Goal: Information Seeking & Learning: Learn about a topic

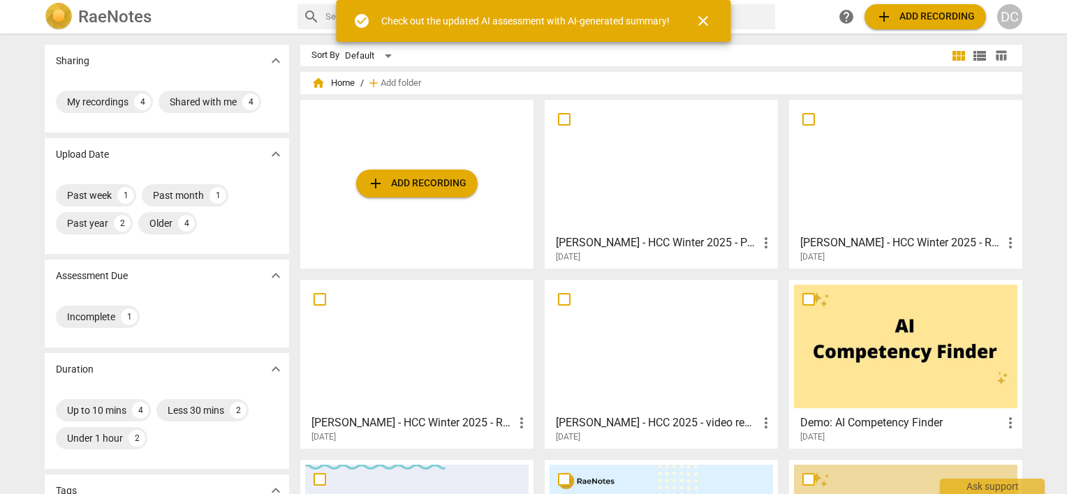
click at [566, 23] on div "Check out the updated AI assessment with AI-generated summary!" at bounding box center [525, 21] width 288 height 15
click at [700, 29] on button "close" at bounding box center [703, 21] width 34 height 34
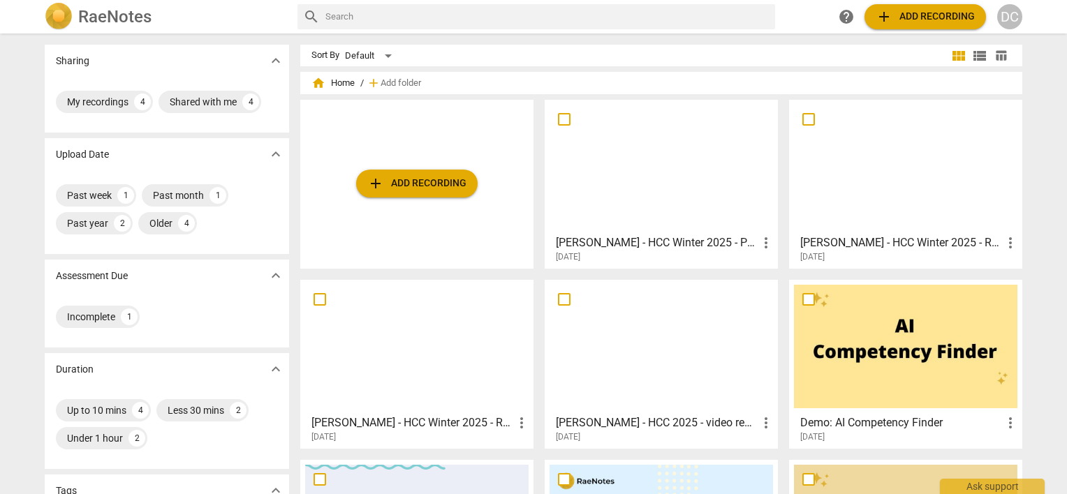
click at [580, 254] on span "[DATE]" at bounding box center [568, 257] width 24 height 12
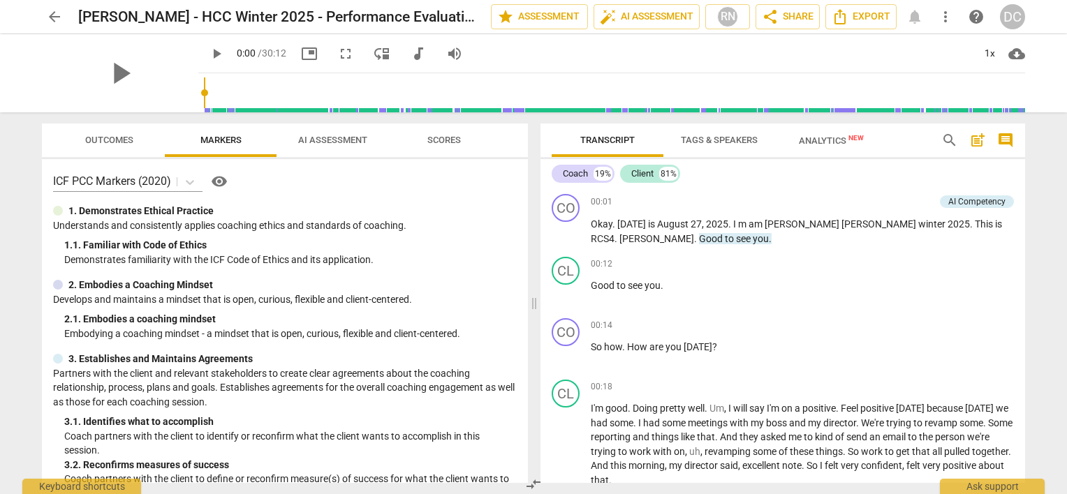
click at [455, 140] on span "Scores" at bounding box center [444, 140] width 34 height 10
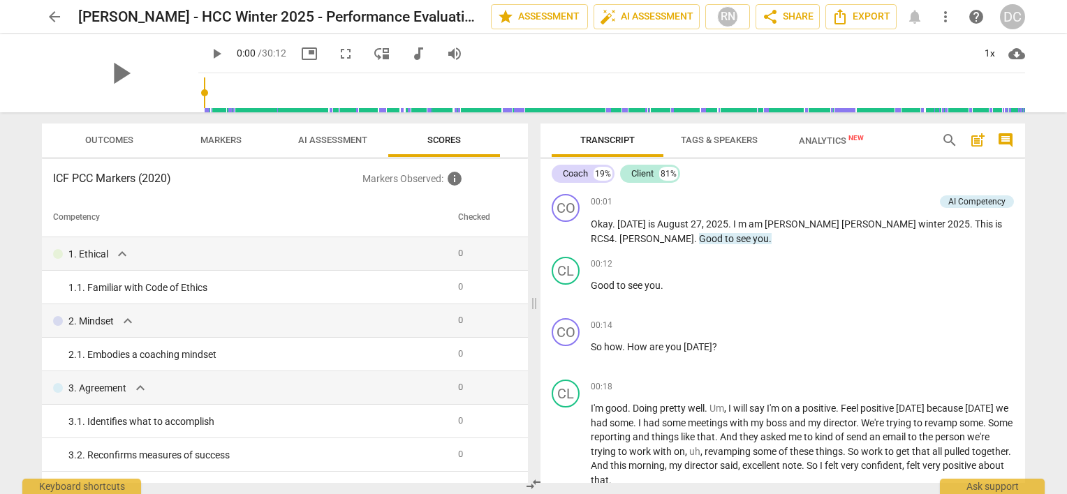
click at [348, 130] on button "AI Assessment" at bounding box center [332, 141] width 112 height 34
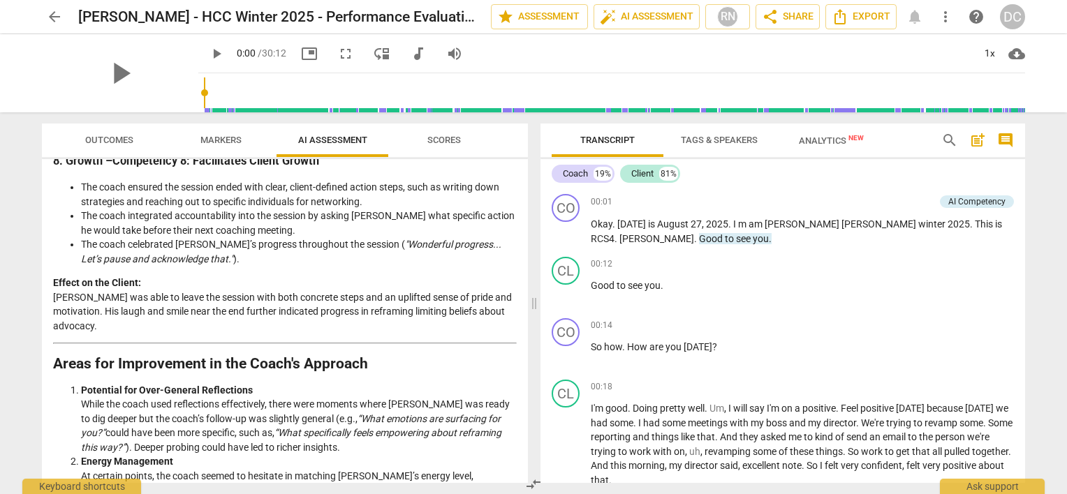
scroll to position [2164, 0]
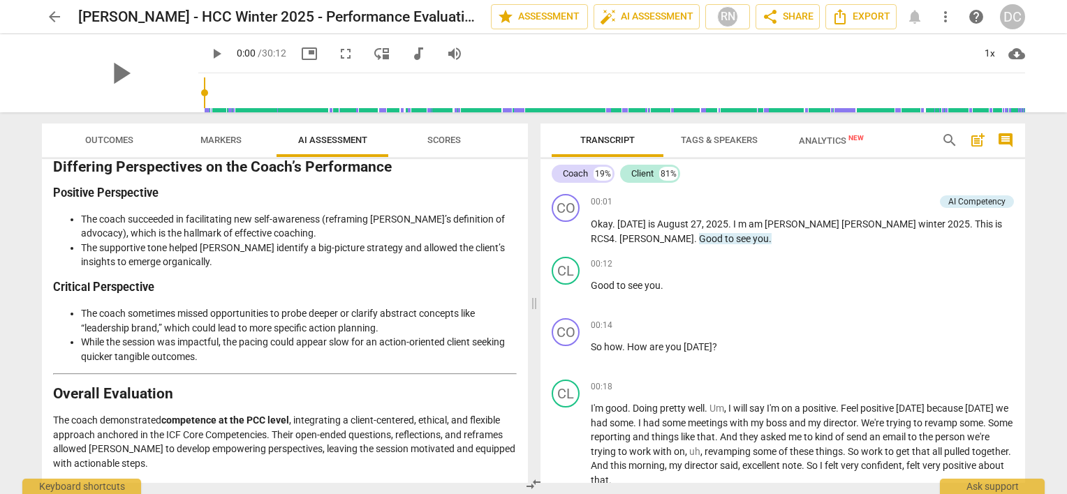
click at [52, 11] on span "arrow_back" at bounding box center [54, 16] width 17 height 17
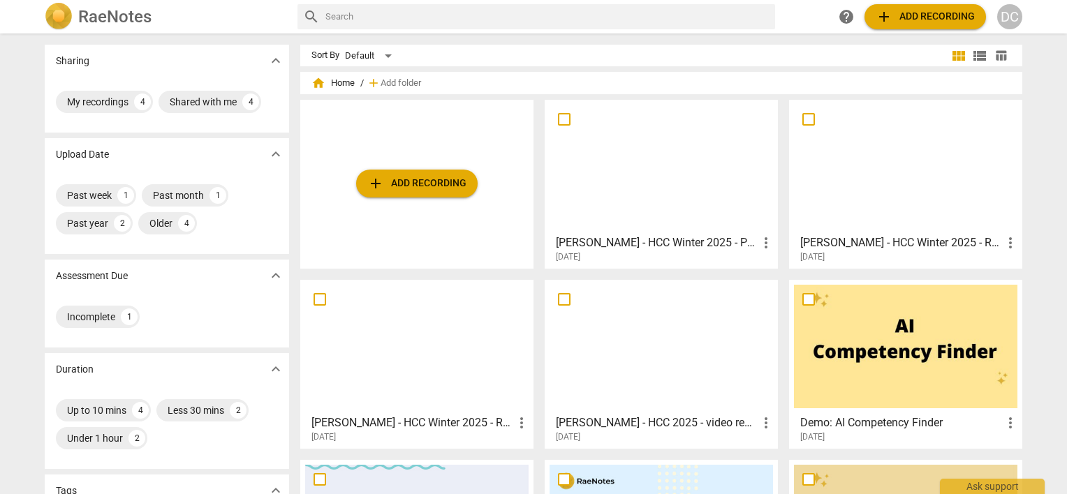
click at [849, 242] on h3 "[PERSON_NAME] - HCC Winter 2025 - RCS 3 of 3_8.14.2025_TJ" at bounding box center [901, 243] width 202 height 17
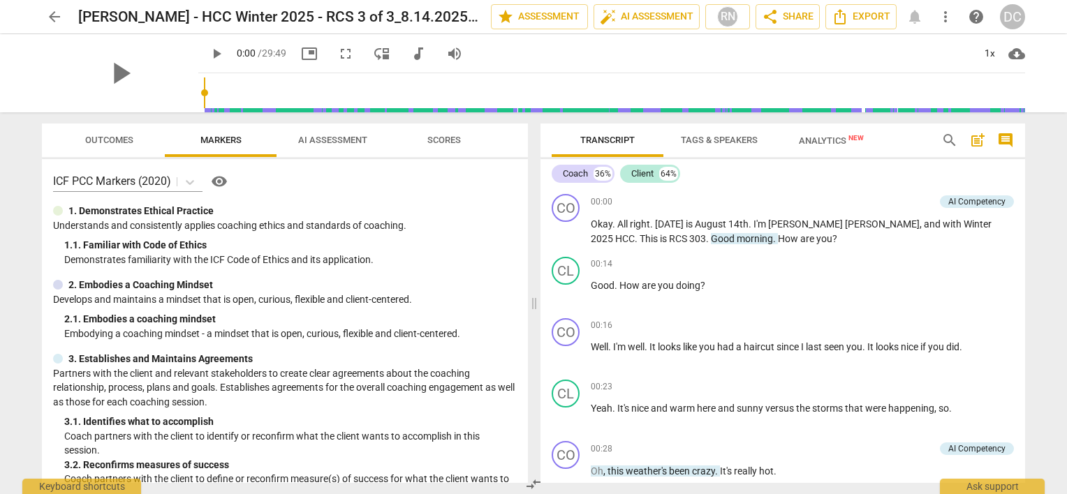
click at [820, 142] on span "Analytics New" at bounding box center [831, 140] width 65 height 10
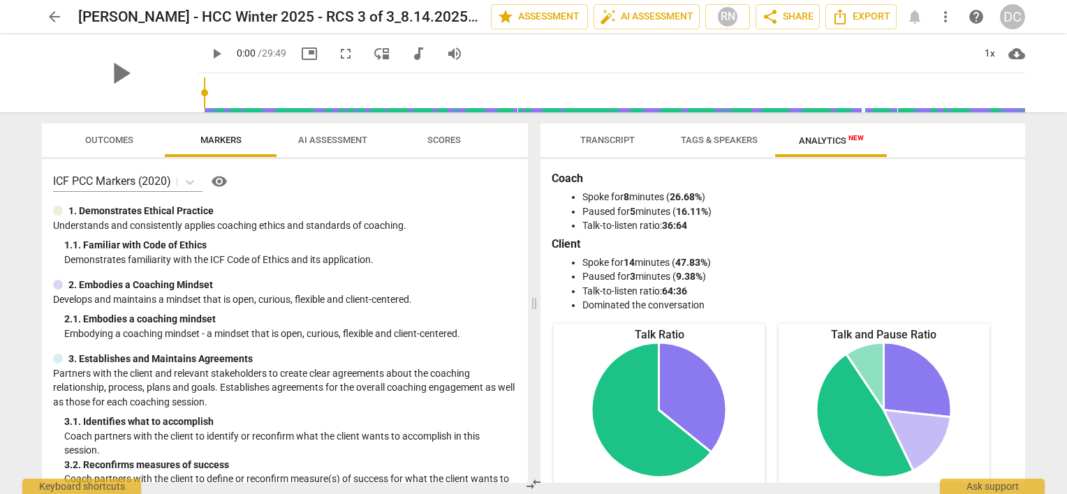
click at [58, 17] on span "arrow_back" at bounding box center [54, 16] width 17 height 17
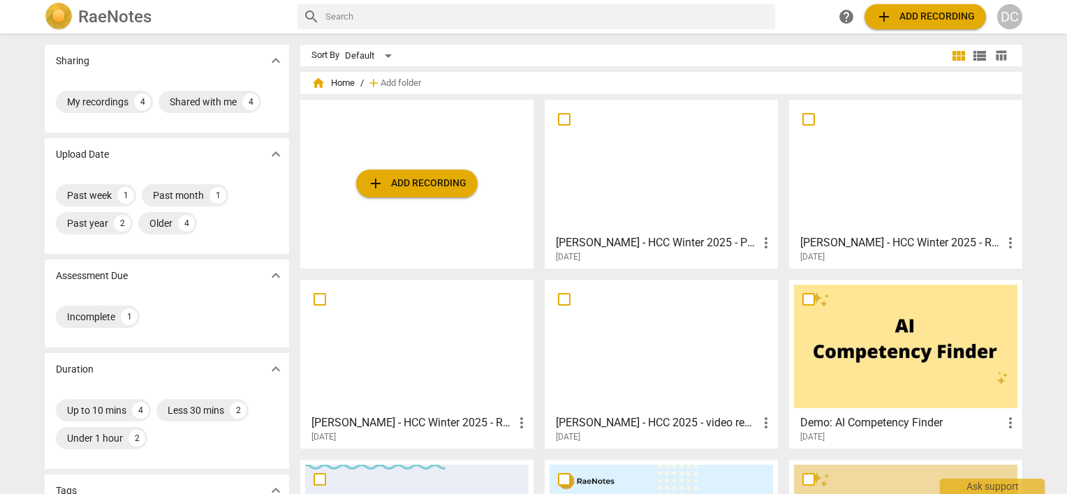
click at [430, 428] on h3 "[PERSON_NAME] - HCC Winter 2025 - RCS 2 of 3_6.5.2025" at bounding box center [412, 423] width 202 height 17
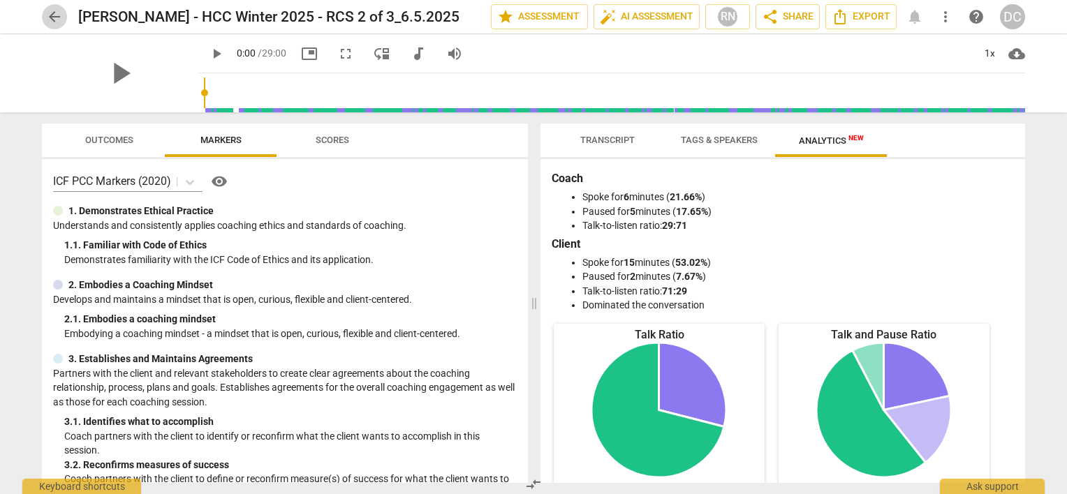
click at [47, 23] on span "arrow_back" at bounding box center [54, 16] width 17 height 17
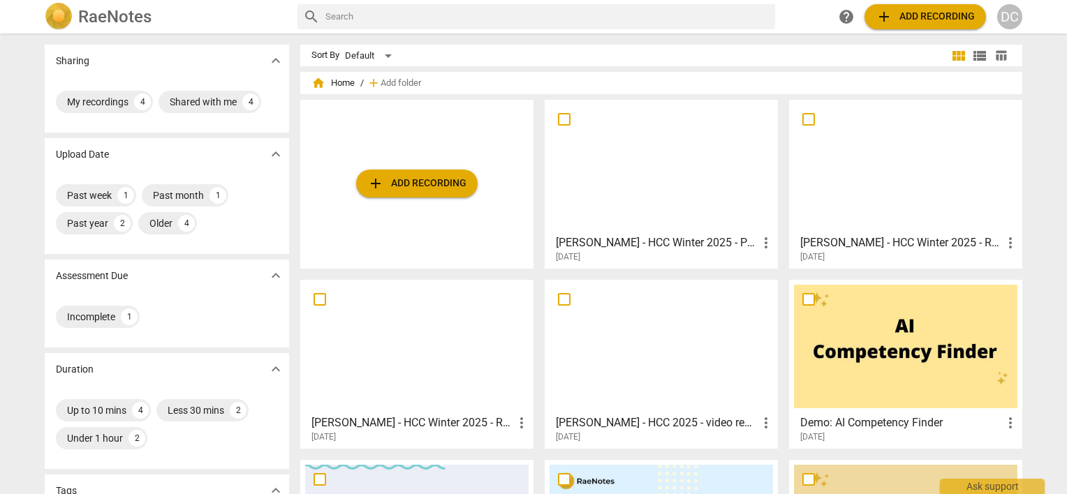
click at [645, 422] on h3 "[PERSON_NAME] - HCC 2025 - video recording 1 of 3_3.21.2025" at bounding box center [657, 423] width 202 height 17
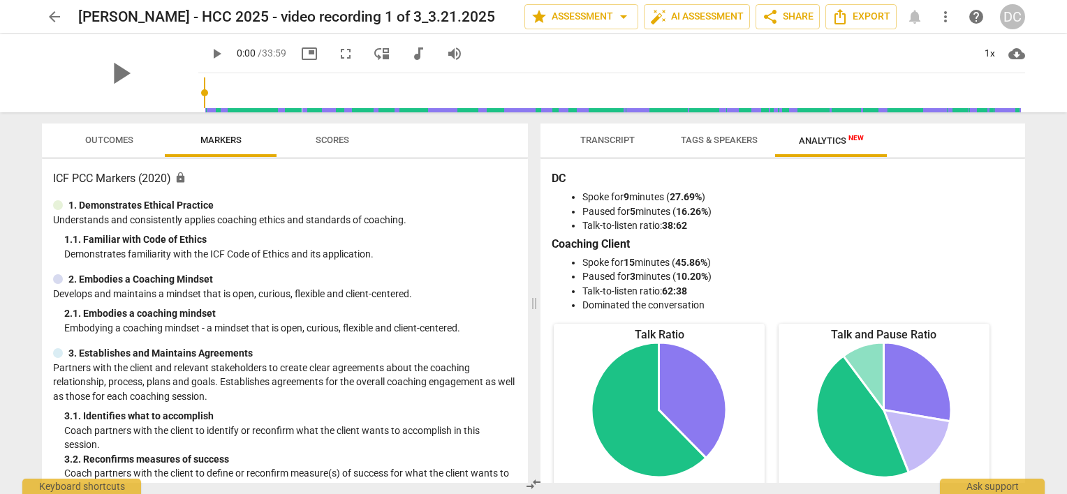
click at [61, 22] on span "arrow_back" at bounding box center [54, 16] width 17 height 17
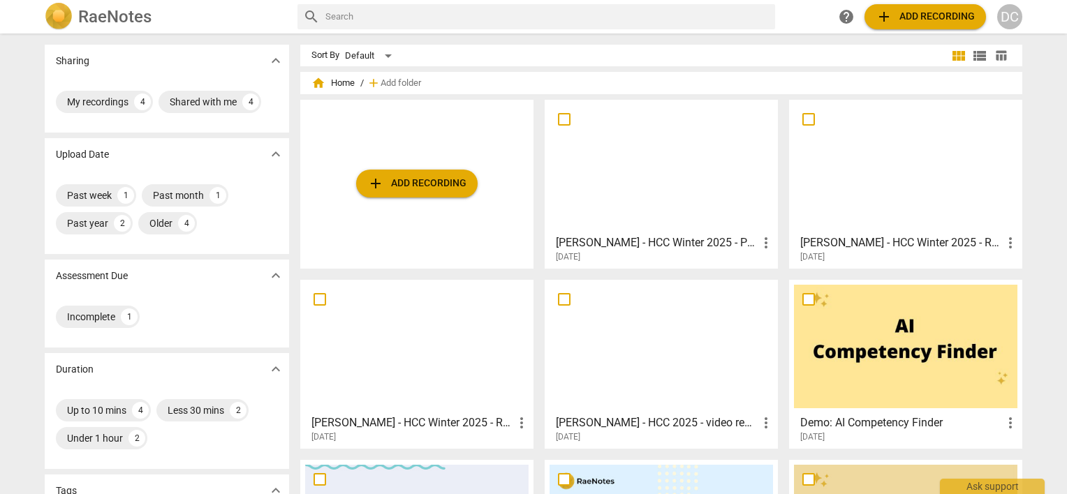
click at [675, 242] on h3 "[PERSON_NAME] - HCC Winter 2025 - Performance Evaluation_[DATE]_TL" at bounding box center [657, 243] width 202 height 17
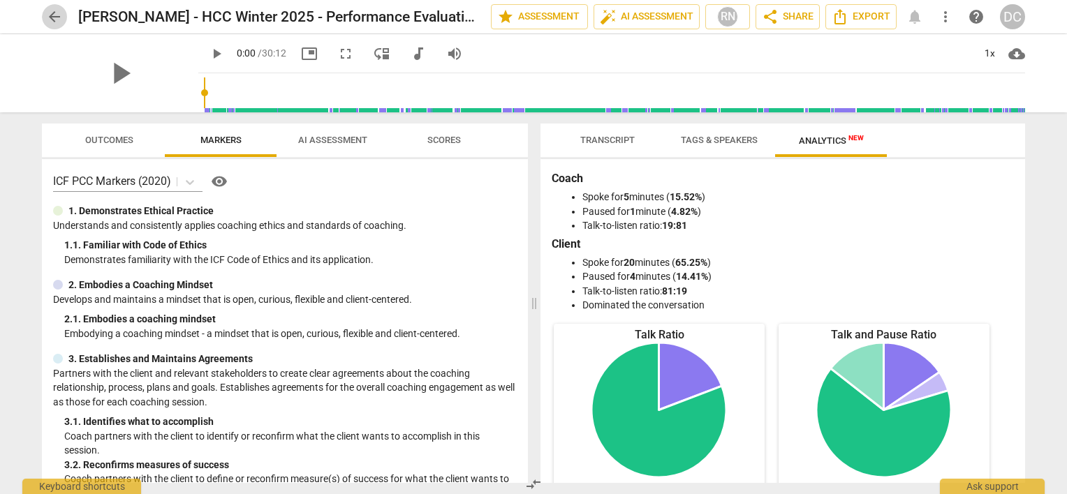
click at [55, 10] on span "arrow_back" at bounding box center [54, 16] width 17 height 17
